Goal: Task Accomplishment & Management: Complete application form

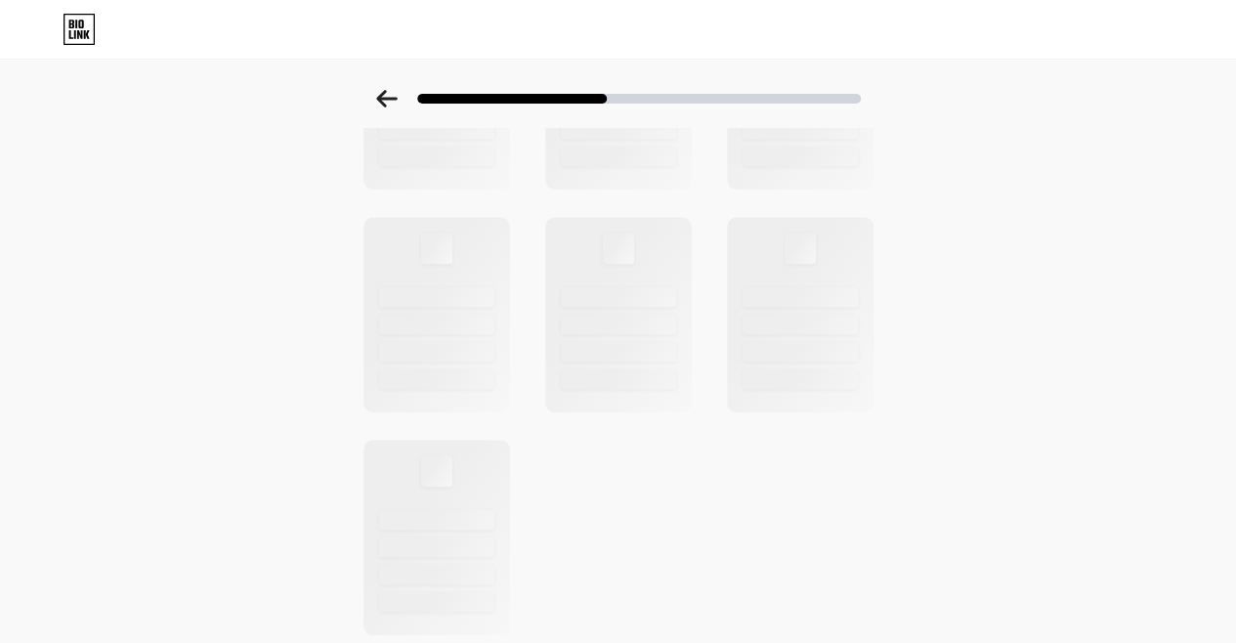
scroll to position [742, 0]
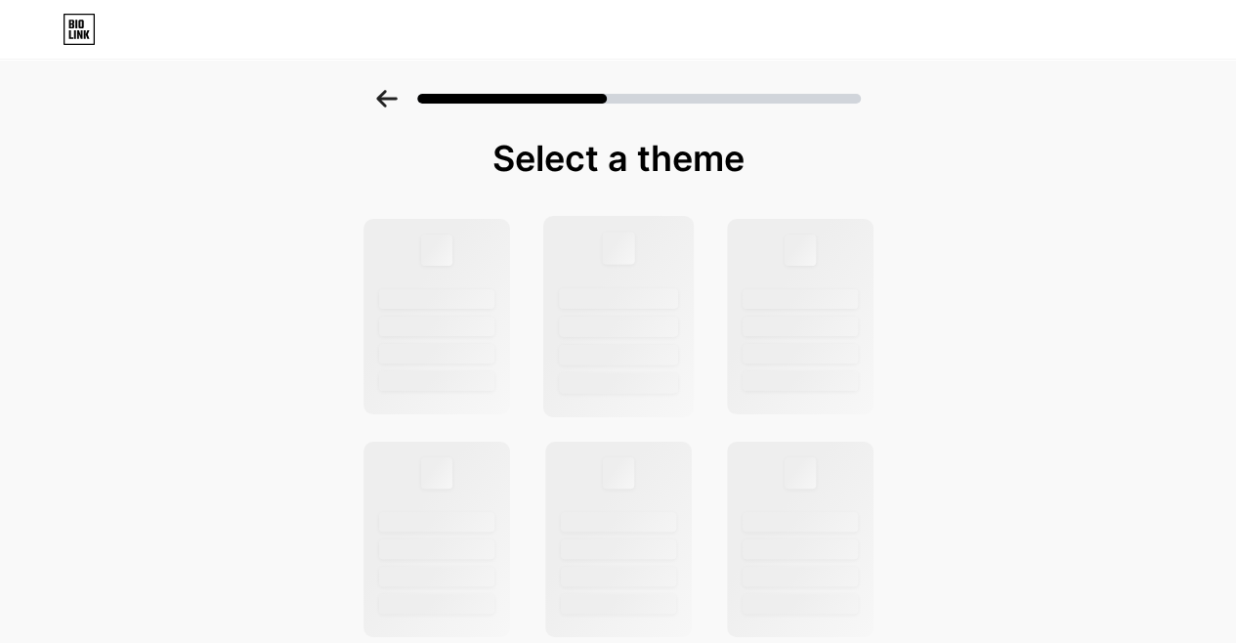
click at [670, 275] on div at bounding box center [617, 316] width 151 height 201
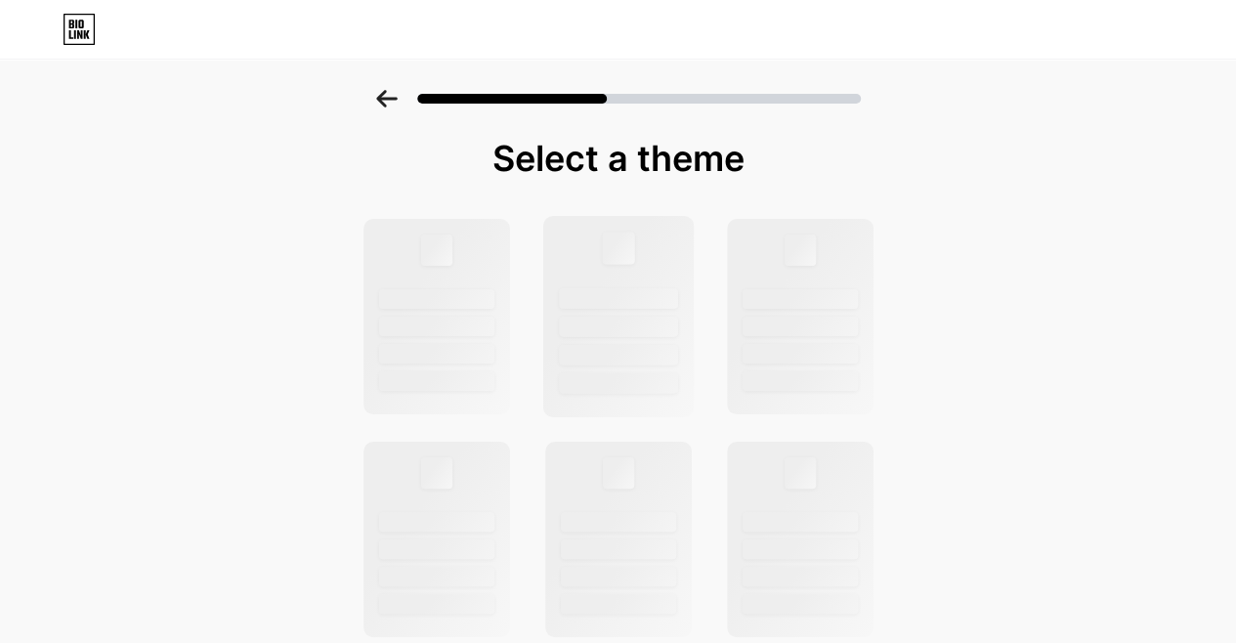
click at [670, 275] on div at bounding box center [617, 316] width 151 height 201
click at [397, 105] on icon at bounding box center [386, 99] width 21 height 18
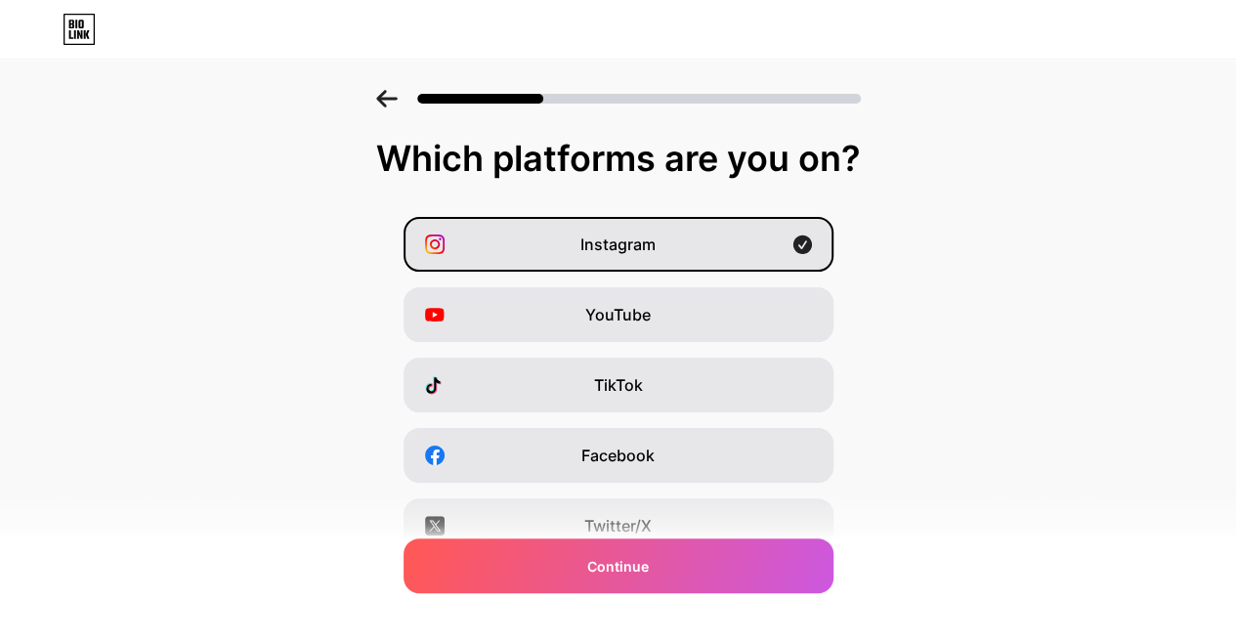
click at [397, 105] on icon at bounding box center [386, 99] width 21 height 18
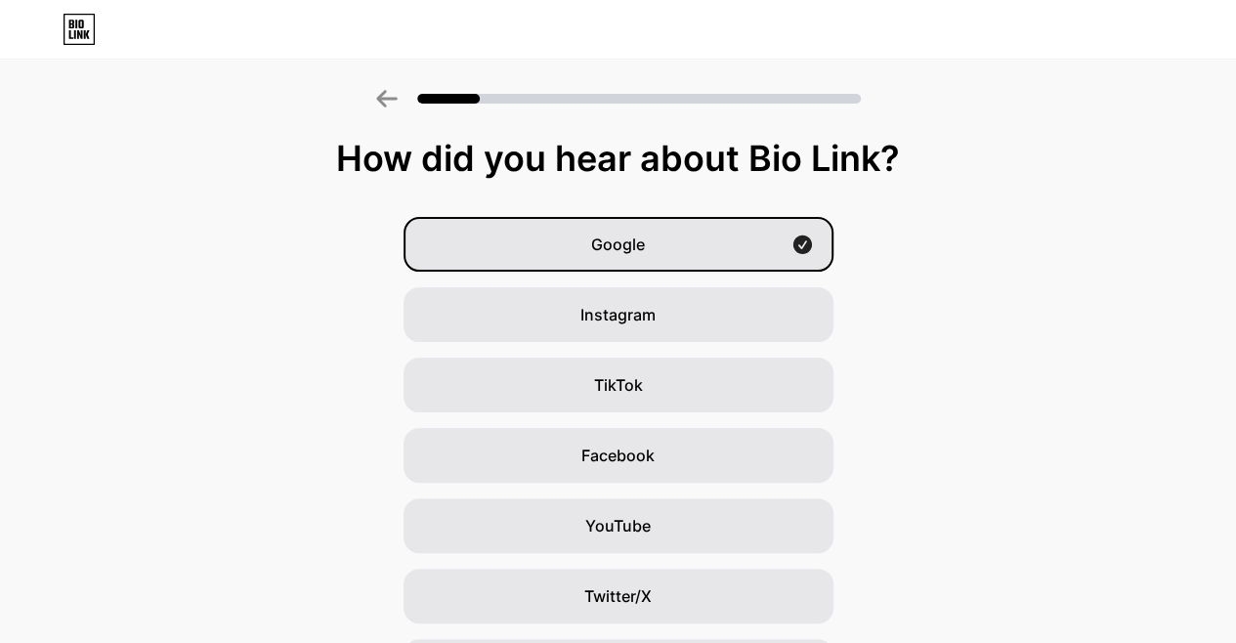
click at [397, 105] on icon at bounding box center [386, 99] width 21 height 18
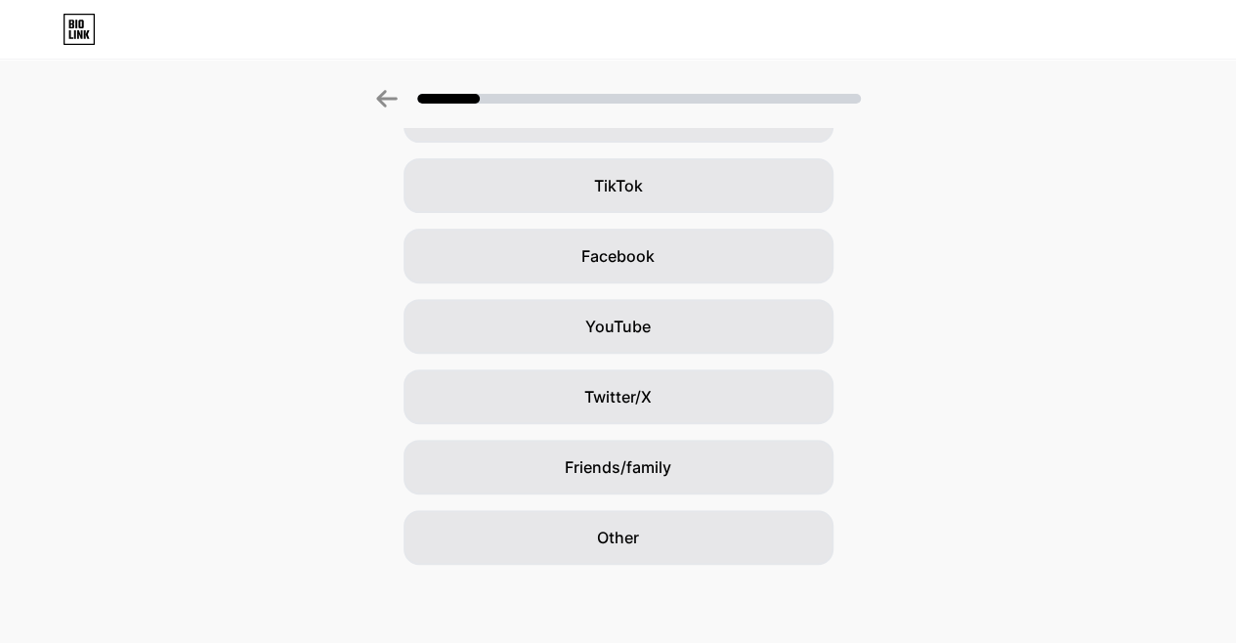
scroll to position [123, 0]
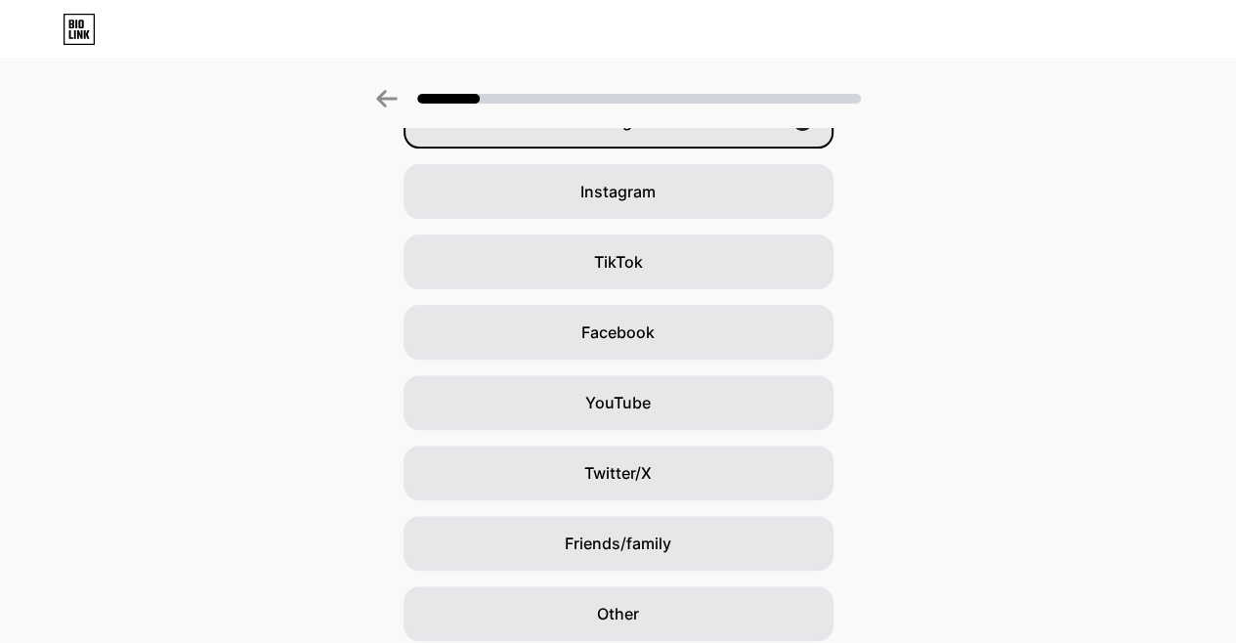
click at [387, 95] on icon at bounding box center [386, 99] width 21 height 18
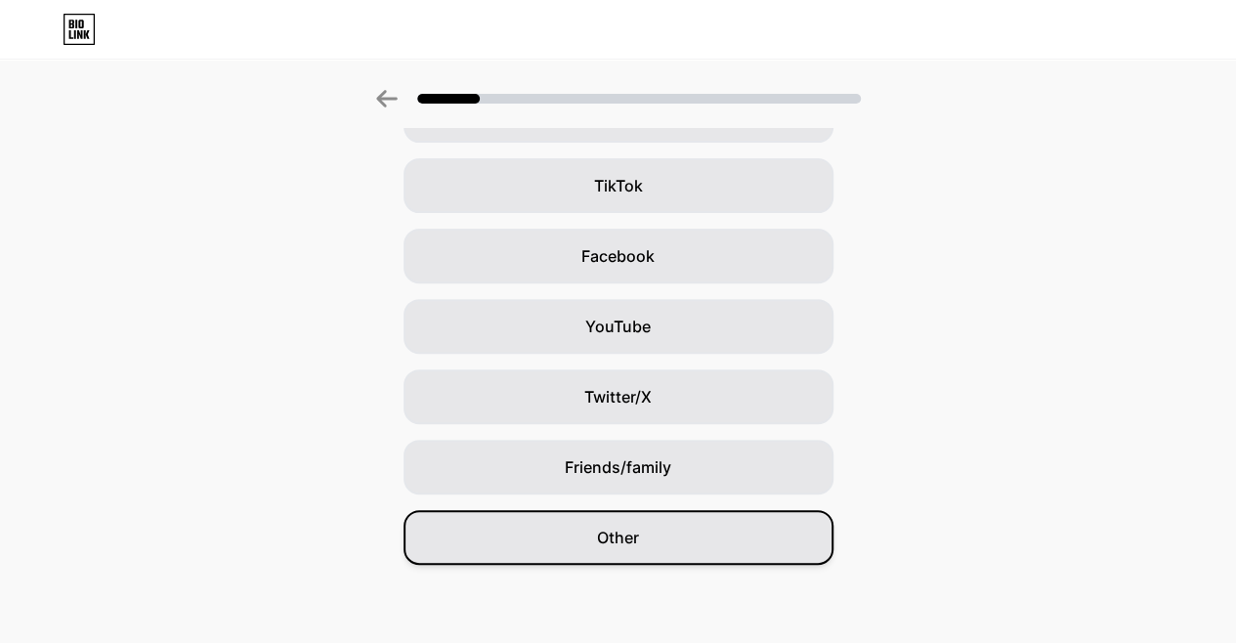
click at [748, 548] on div "Other" at bounding box center [618, 537] width 430 height 55
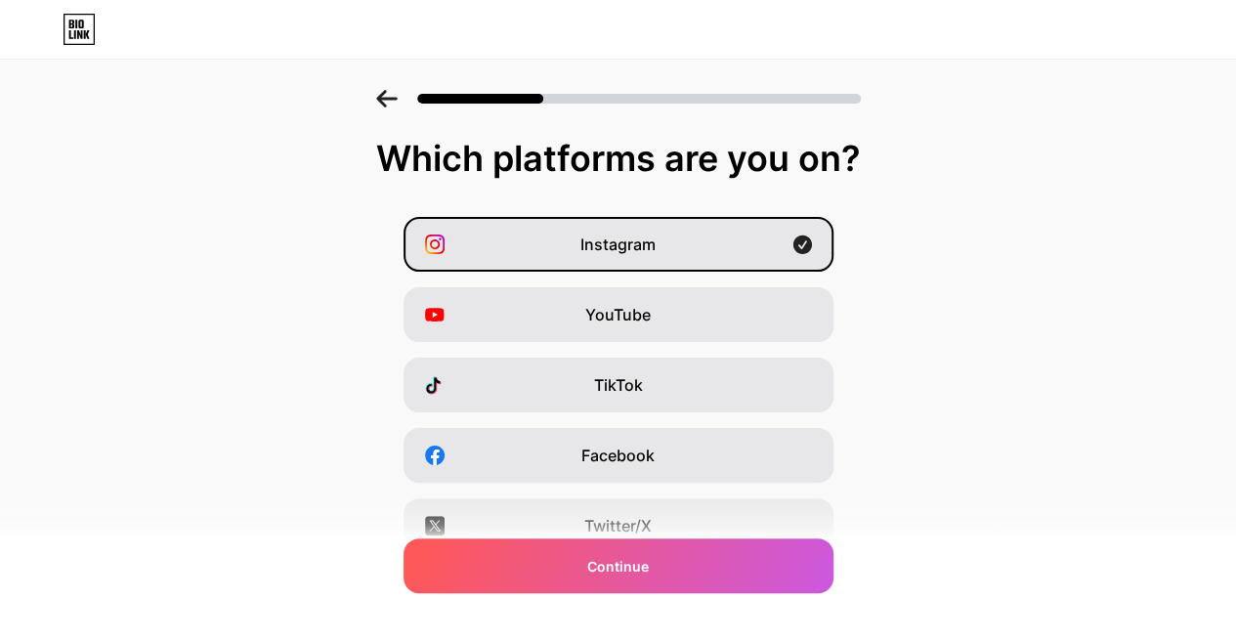
scroll to position [297, 0]
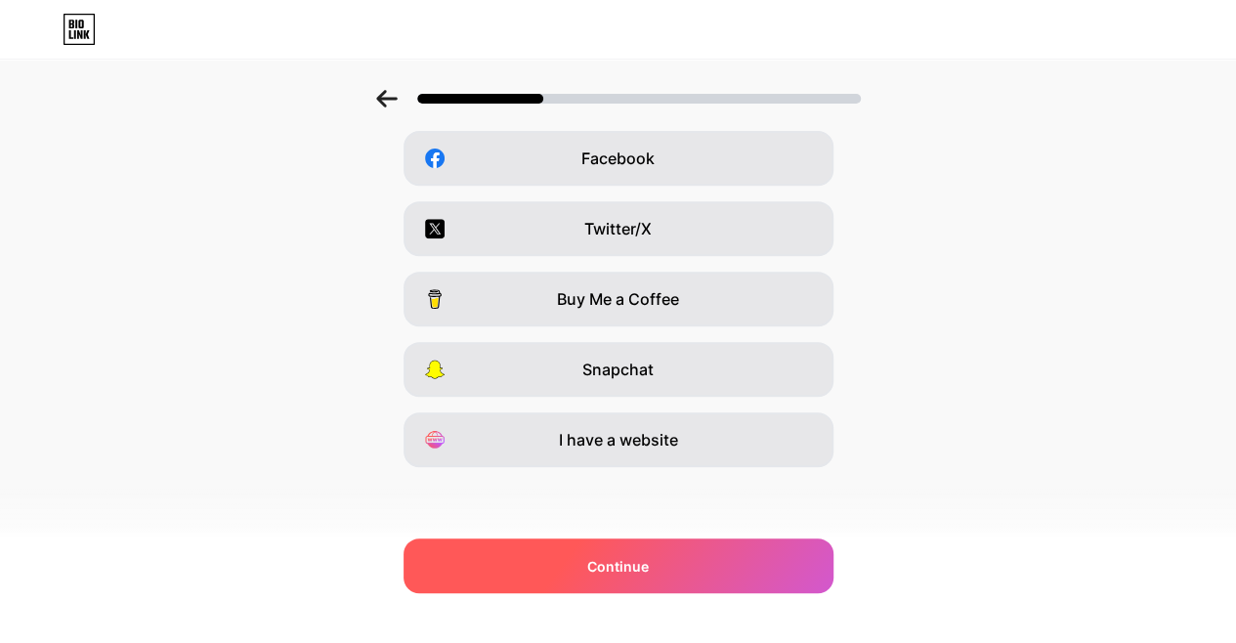
click at [623, 570] on span "Continue" at bounding box center [618, 566] width 62 height 21
